Goal: Information Seeking & Learning: Check status

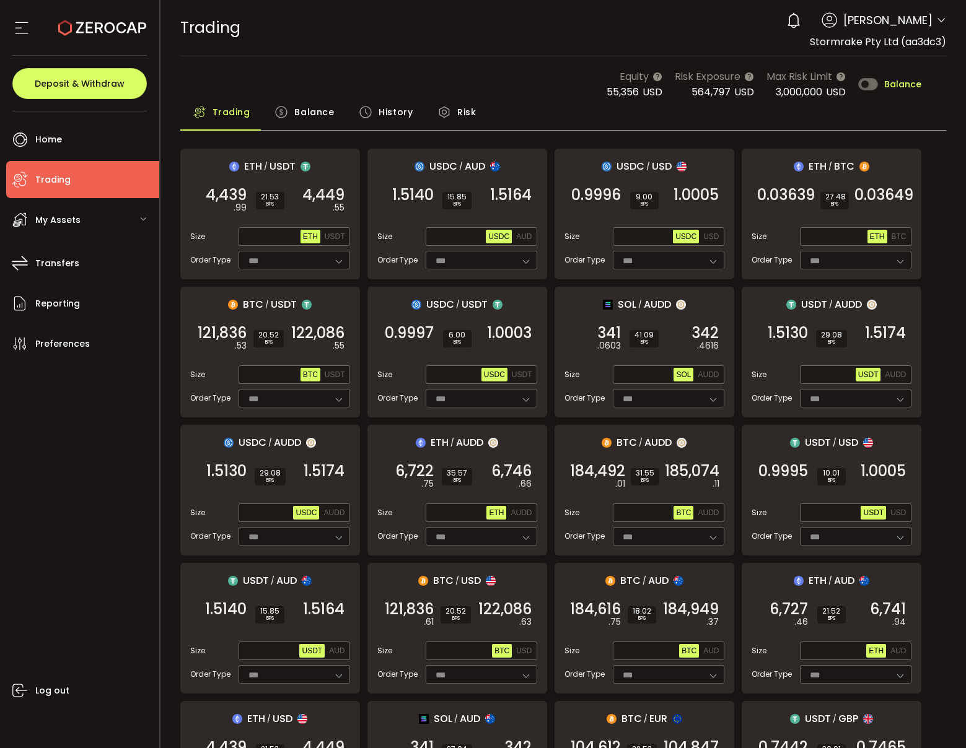
click at [312, 102] on span "Balance" at bounding box center [314, 112] width 40 height 25
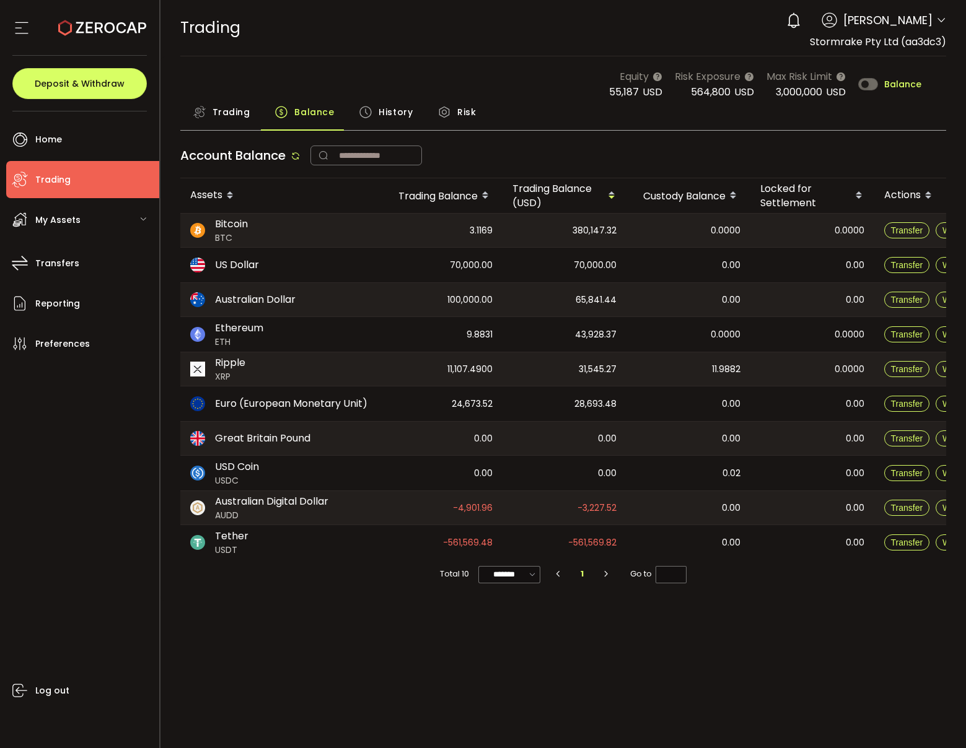
click at [223, 120] on span "Trading" at bounding box center [231, 112] width 38 height 25
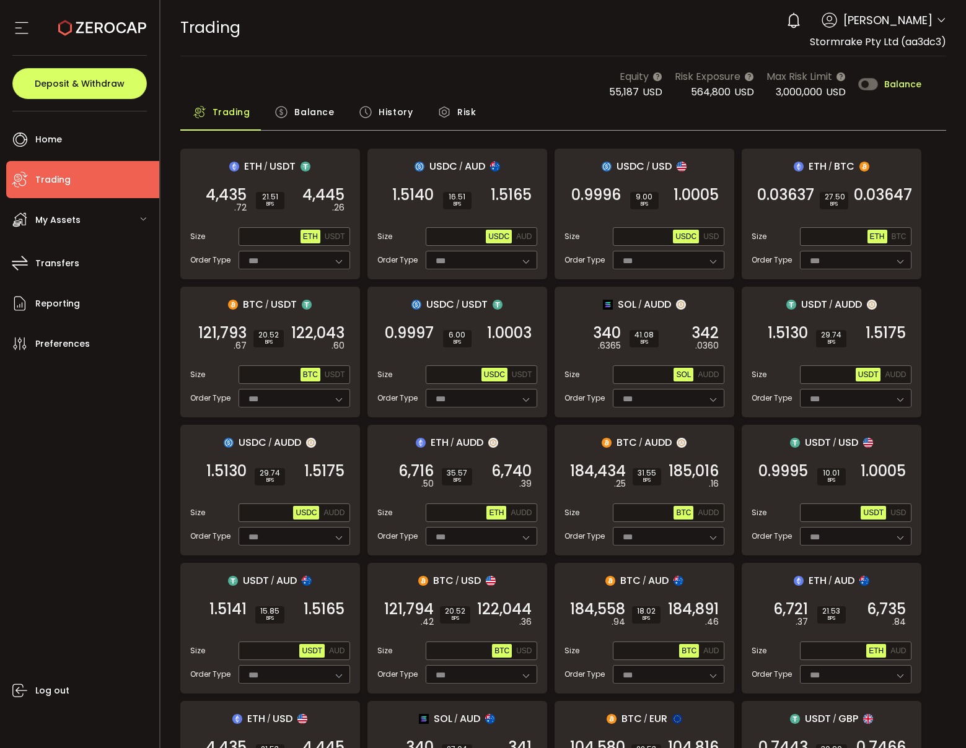
click at [324, 113] on span "Balance" at bounding box center [314, 112] width 40 height 25
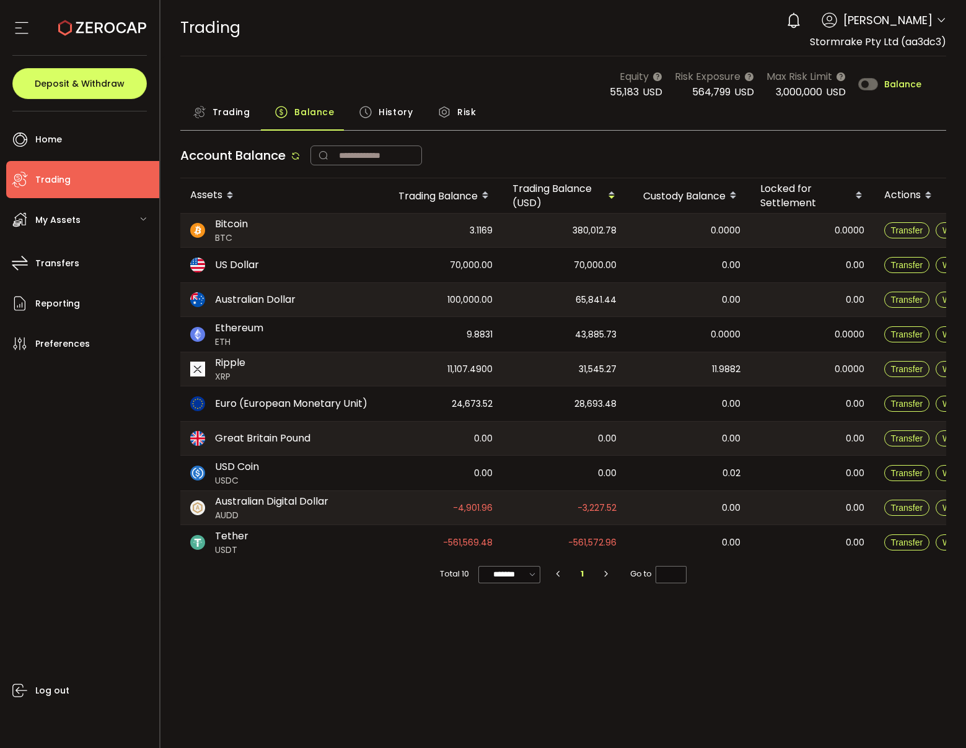
drag, startPoint x: 411, startPoint y: 539, endPoint x: 637, endPoint y: 546, distance: 226.2
click at [637, 546] on tr "Tether USDT -561,569.48 -561,572.96 0.00 0.00 Transfer Withdraw" at bounding box center [592, 542] width 824 height 35
click at [540, 520] on div "-3,227.52" at bounding box center [564, 507] width 124 height 33
drag, startPoint x: 449, startPoint y: 541, endPoint x: 525, endPoint y: 546, distance: 75.7
click at [514, 546] on tr "Tether USDT -561,569.48 -561,572.96 0.00 0.00 Transfer Withdraw" at bounding box center [592, 542] width 824 height 35
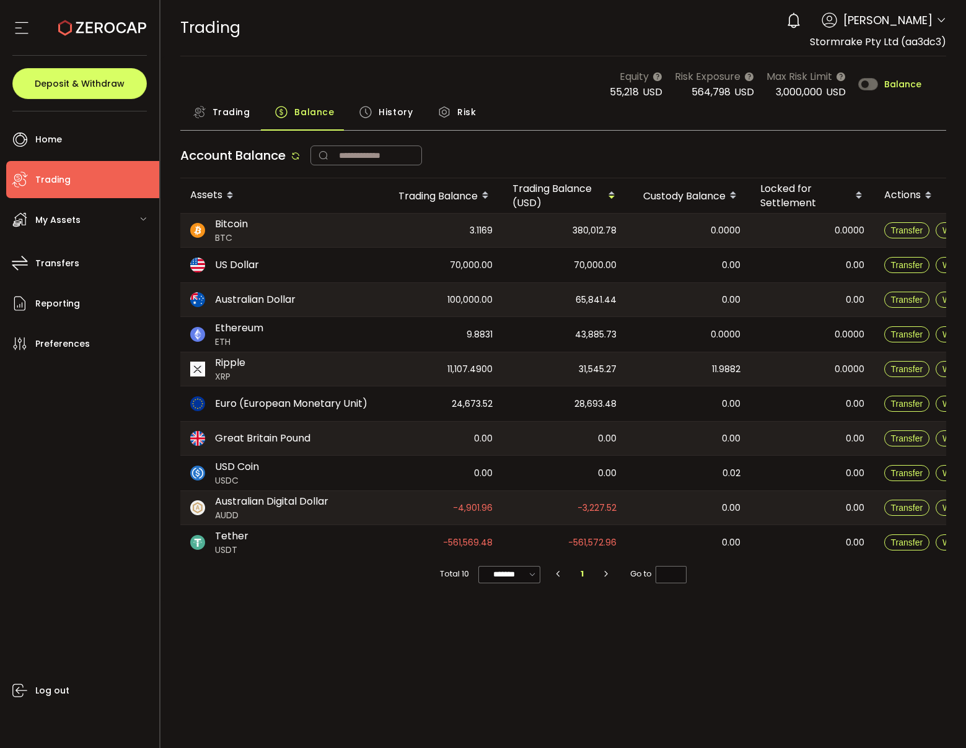
drag, startPoint x: 589, startPoint y: 546, endPoint x: 621, endPoint y: 546, distance: 32.2
click at [621, 546] on div "-561,572.96" at bounding box center [564, 542] width 124 height 35
click at [495, 269] on div "70,000.00" at bounding box center [440, 265] width 124 height 35
drag, startPoint x: 437, startPoint y: 268, endPoint x: 520, endPoint y: 266, distance: 83.6
click at [520, 266] on tr "US Dollar 70,000.00 70,000.00 0.00 0.00 Transfer Withdraw" at bounding box center [592, 265] width 824 height 35
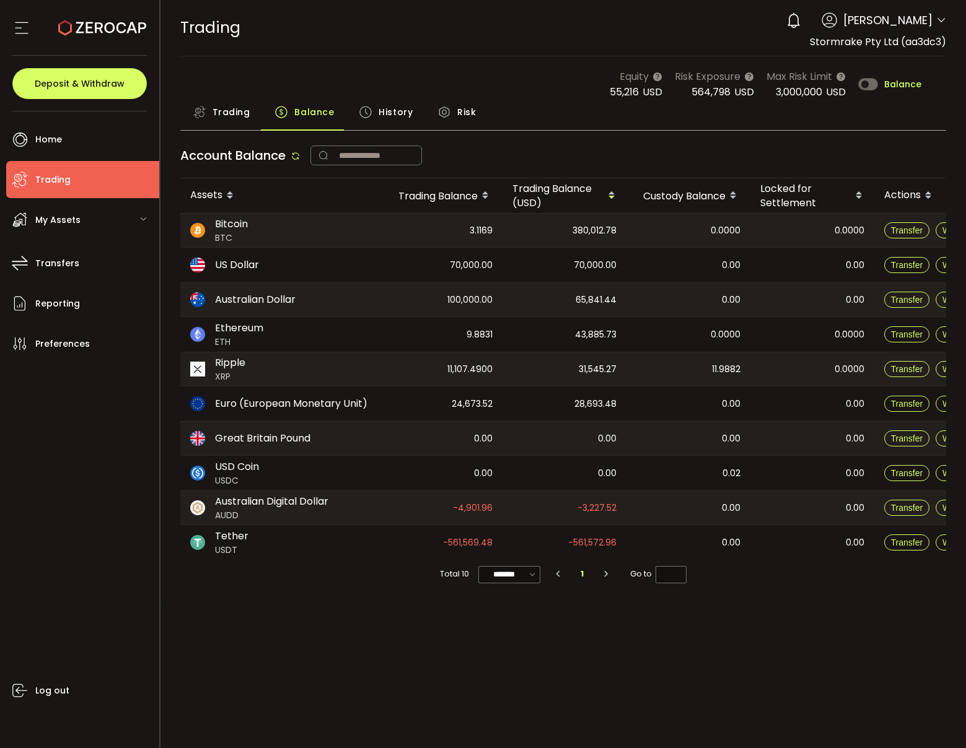
copy span "70,000.00"
drag, startPoint x: 425, startPoint y: 297, endPoint x: 513, endPoint y: 300, distance: 88.0
click at [513, 300] on tr "Australian Dollar 100,000.00 65,841.44 0.00 0.00 Transfer Withdraw" at bounding box center [592, 299] width 824 height 35
copy span "100,000.00"
drag, startPoint x: 459, startPoint y: 336, endPoint x: 518, endPoint y: 336, distance: 58.8
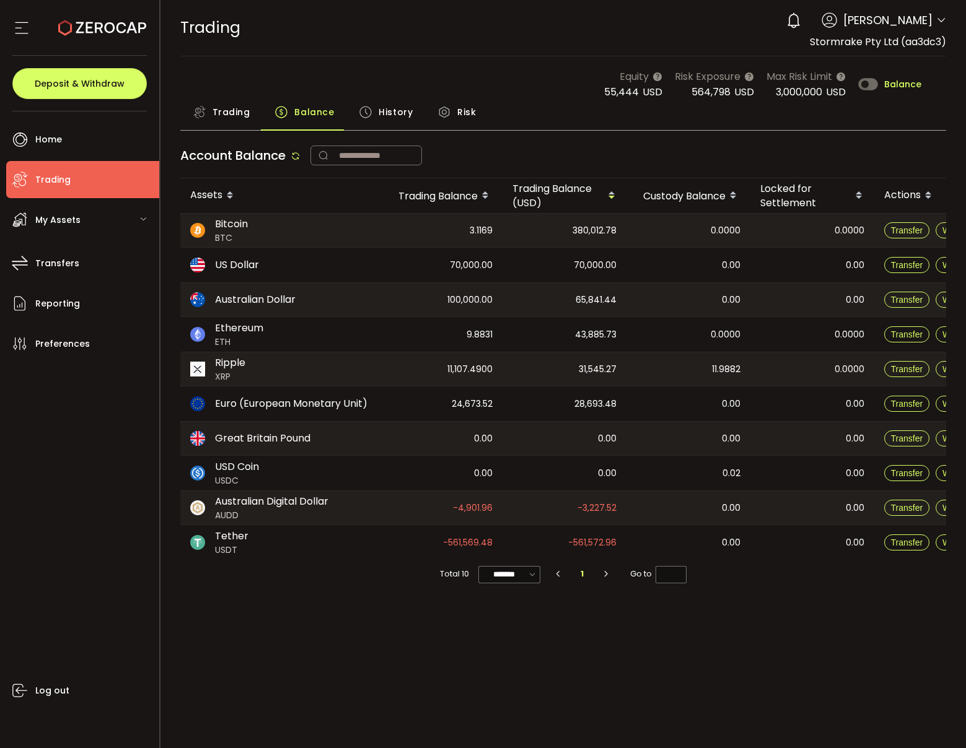
click at [518, 336] on tr "Ethereum ETH 9.8831 43,885.73 0.0000 0.0000 Transfer Withdraw" at bounding box center [592, 334] width 824 height 35
copy span "9.8831"
drag, startPoint x: 387, startPoint y: 370, endPoint x: 557, endPoint y: 377, distance: 170.5
click at [557, 377] on tr "Ripple XRP 11,107.4900 31,545.27 11.9882 0.0000 Transfer Withdraw" at bounding box center [592, 369] width 824 height 35
copy tr "11,107.4900 31,545.27"
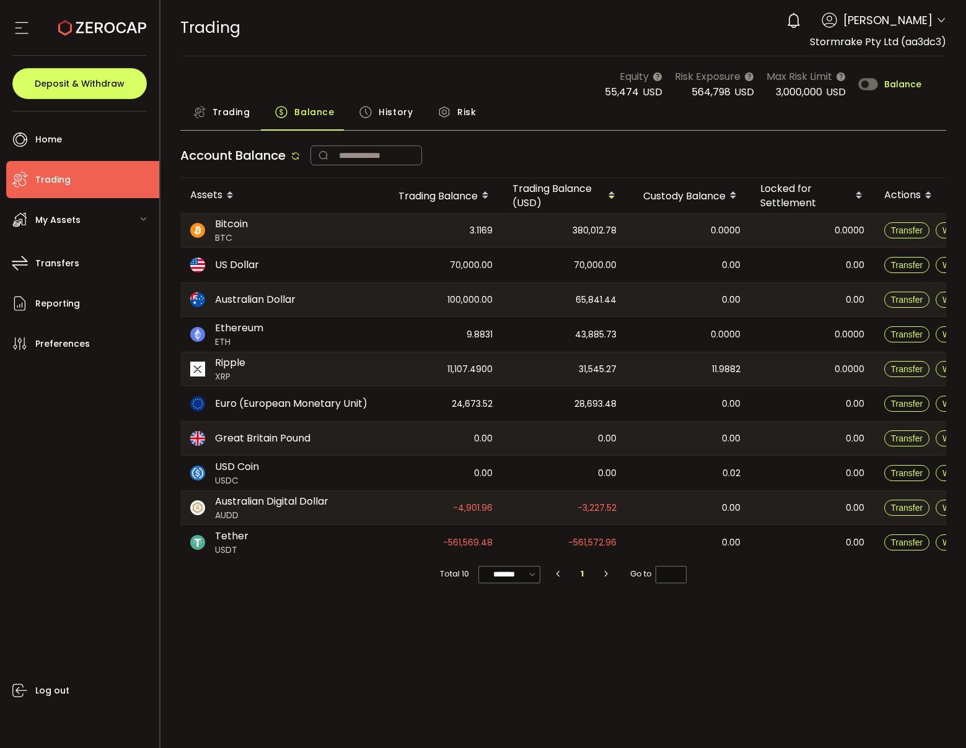
drag, startPoint x: 487, startPoint y: 369, endPoint x: 413, endPoint y: 370, distance: 74.4
click at [486, 369] on span "11,107.4900" at bounding box center [469, 369] width 45 height 14
drag, startPoint x: 413, startPoint y: 370, endPoint x: 507, endPoint y: 372, distance: 94.8
click at [507, 372] on tr "Ripple XRP 11,107.4900 31,545.27 11.9882 0.0000 Transfer Withdraw" at bounding box center [592, 369] width 824 height 35
copy span "11,107.4900"
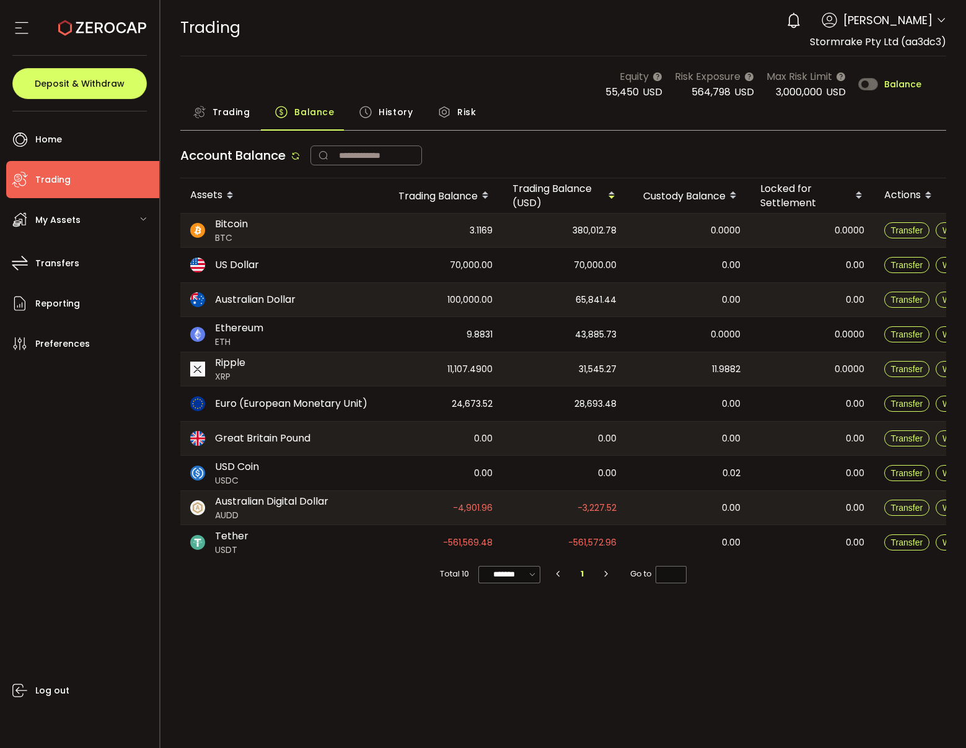
drag, startPoint x: 446, startPoint y: 544, endPoint x: 423, endPoint y: 542, distance: 23.1
click at [445, 544] on span "-561,569.48" at bounding box center [468, 543] width 50 height 14
copy span "-561,569.48"
drag, startPoint x: 423, startPoint y: 542, endPoint x: 518, endPoint y: 540, distance: 94.8
click at [518, 540] on tr "Tether USDT -561,569.48 -561,572.96 0.00 0.00 Transfer Withdraw" at bounding box center [592, 542] width 824 height 35
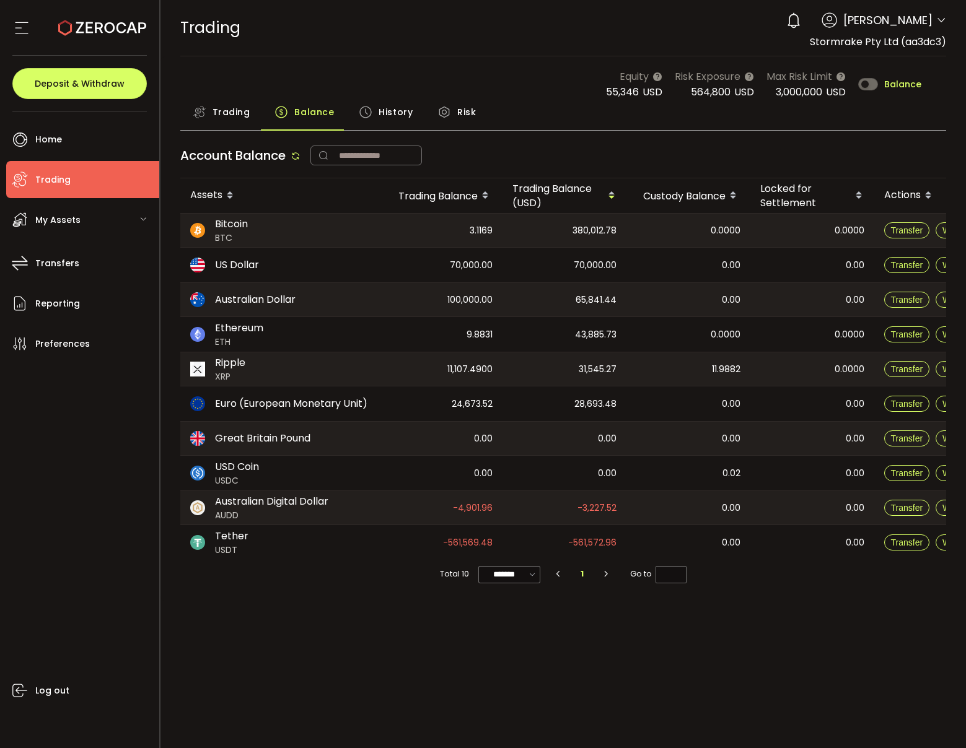
click at [320, 668] on div "PDF is being processed and will download to your computer TRADING Buy Power $0.…" at bounding box center [563, 374] width 806 height 748
